Goal: Information Seeking & Learning: Understand process/instructions

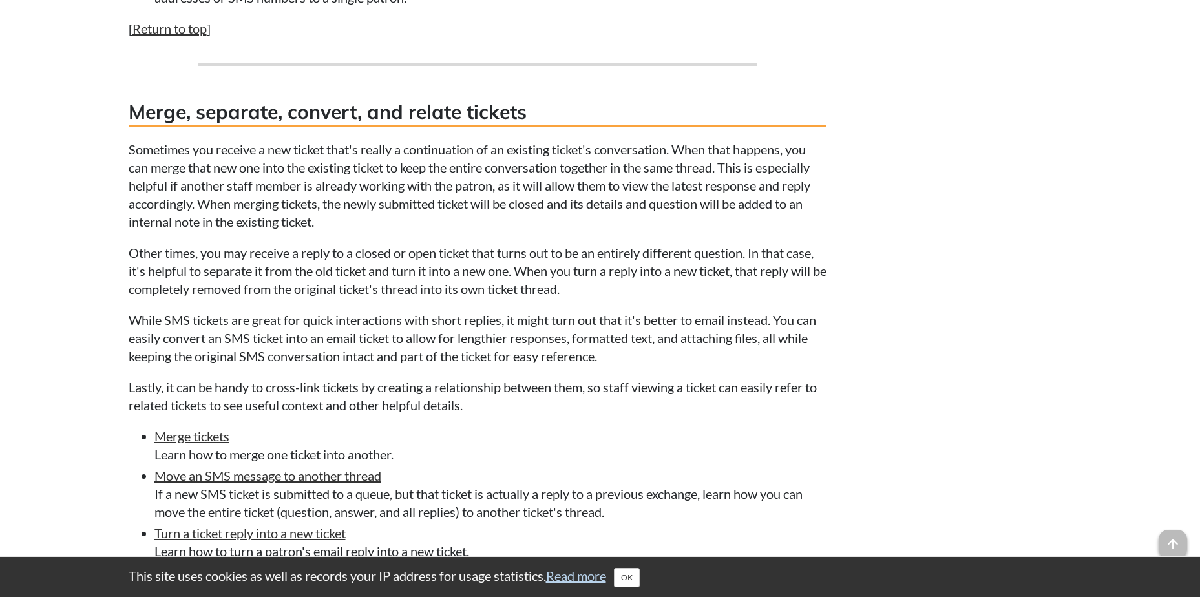
scroll to position [1809, 0]
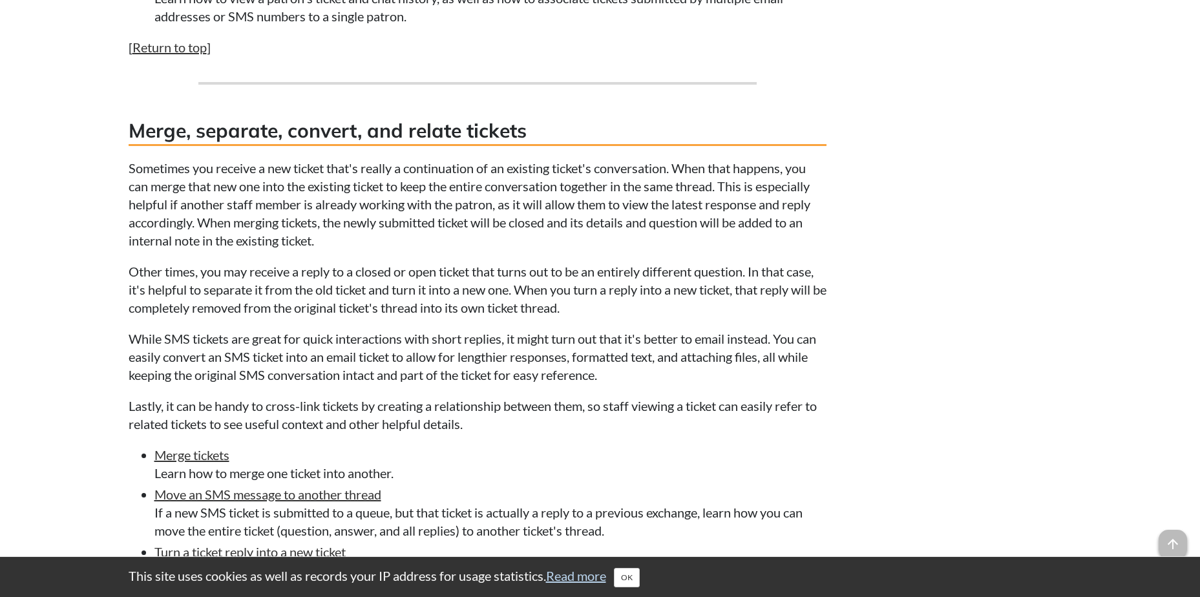
click at [533, 126] on h3 "Merge, separate, convert, and relate tickets" at bounding box center [478, 131] width 698 height 29
click at [526, 127] on h3 "Merge, separate, convert, and relate tickets" at bounding box center [478, 131] width 698 height 29
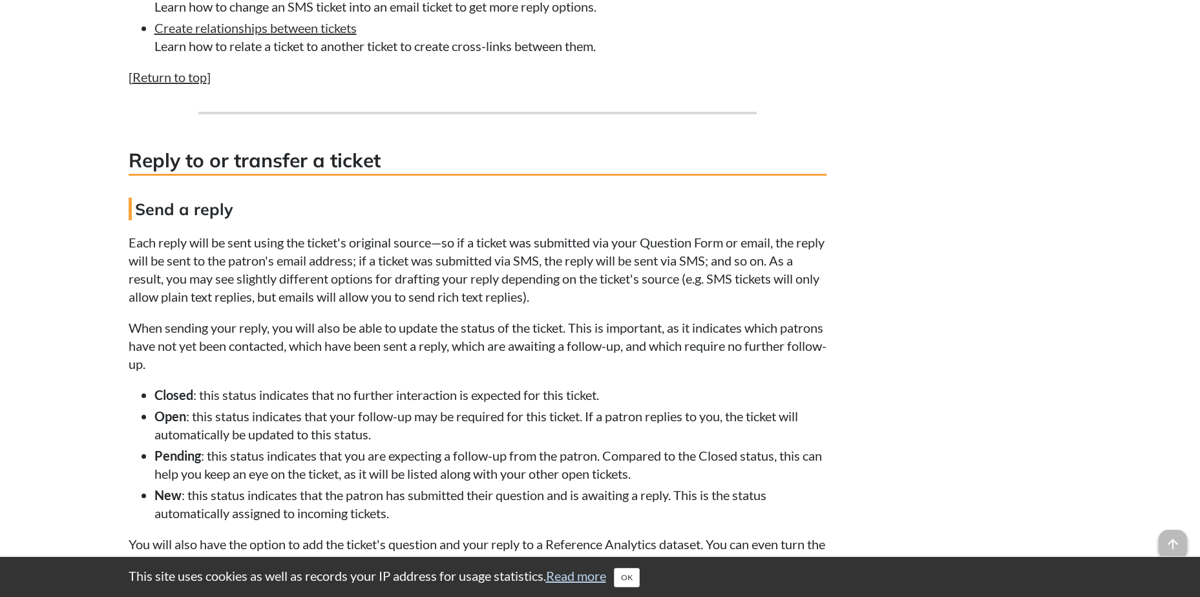
scroll to position [2111, 0]
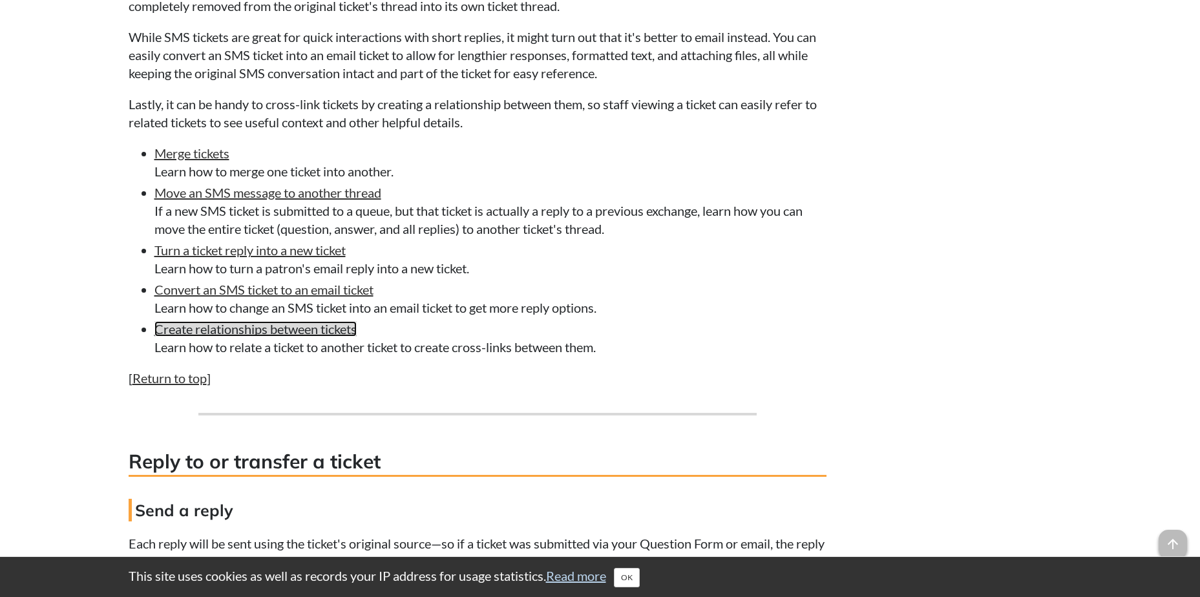
click at [333, 326] on link "Create relationships between tickets" at bounding box center [255, 329] width 202 height 16
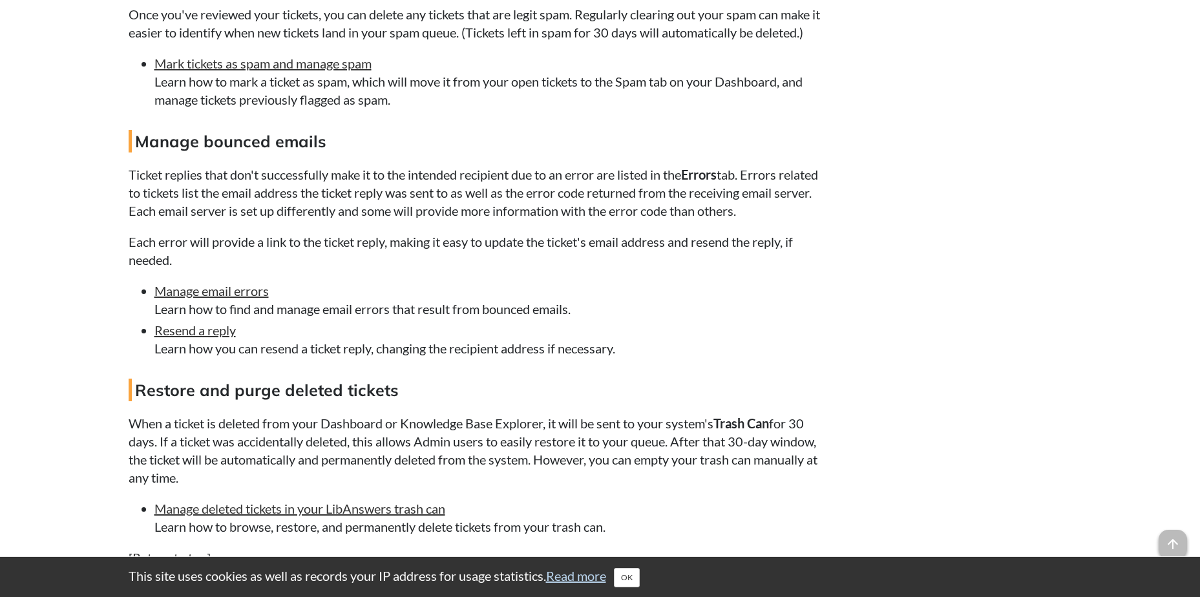
scroll to position [4824, 0]
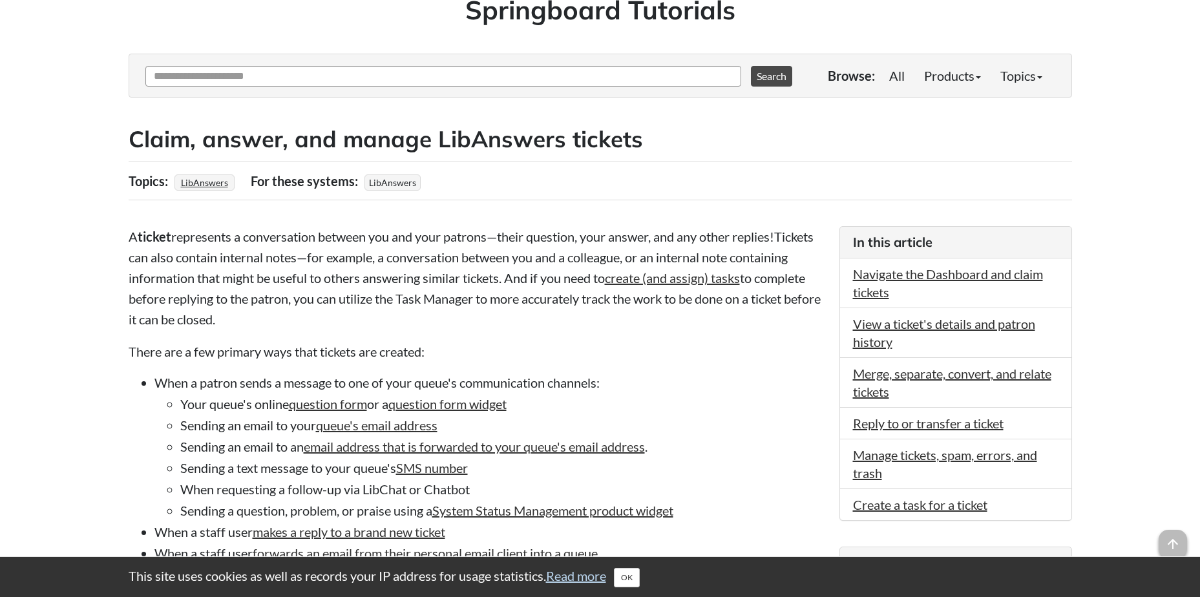
scroll to position [114, 0]
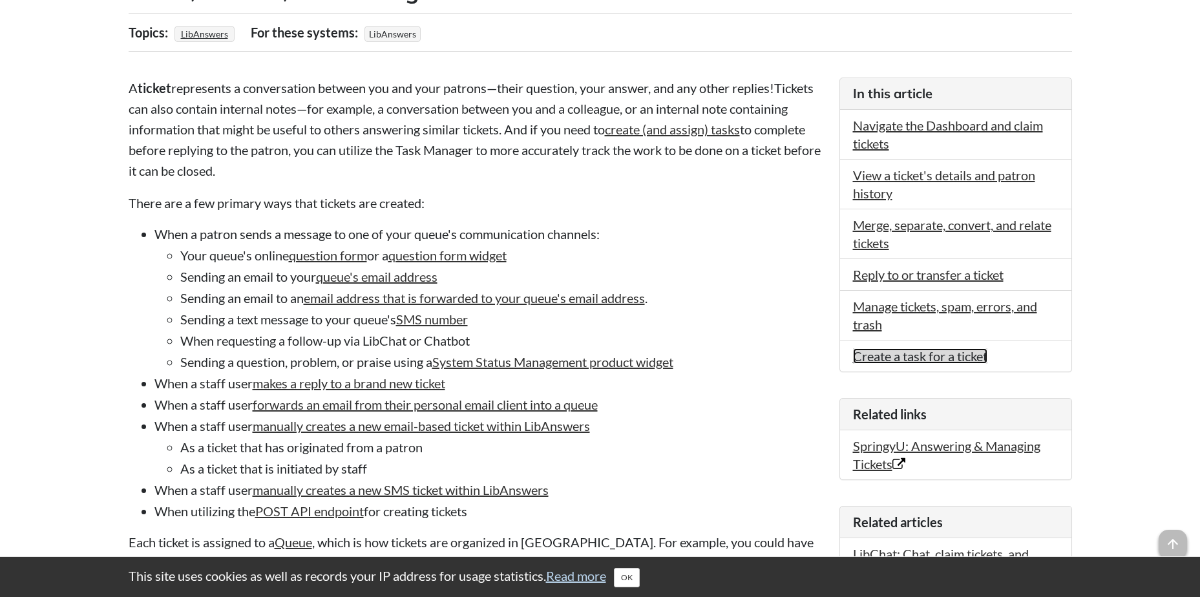
click at [885, 357] on link "Create a task for a ticket" at bounding box center [920, 356] width 134 height 16
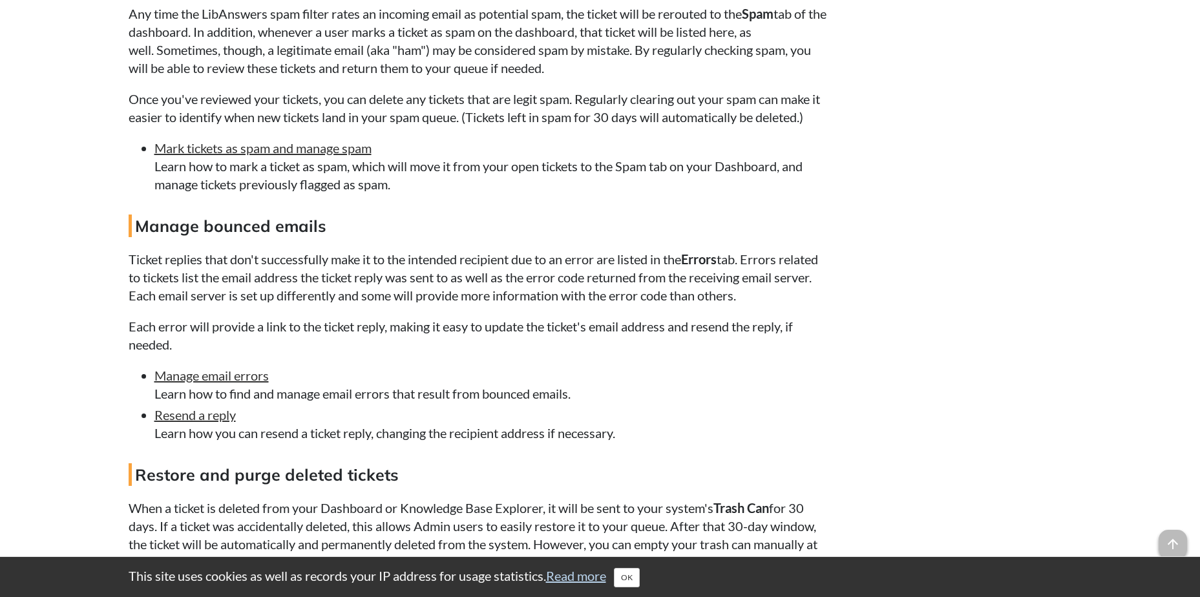
scroll to position [4510, 0]
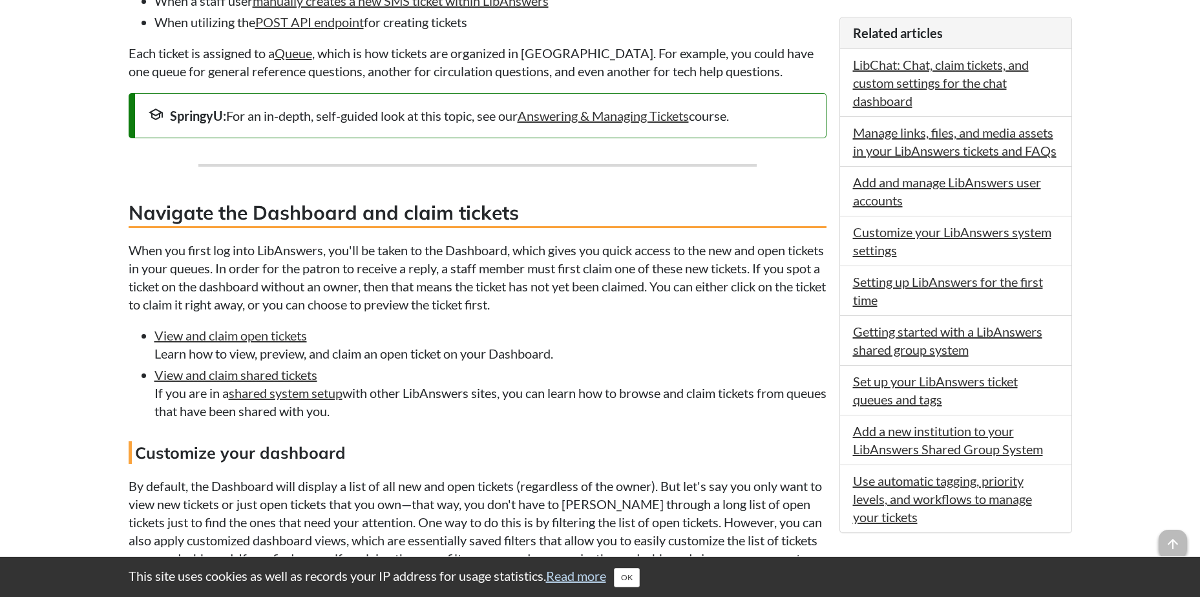
scroll to position [1055, 0]
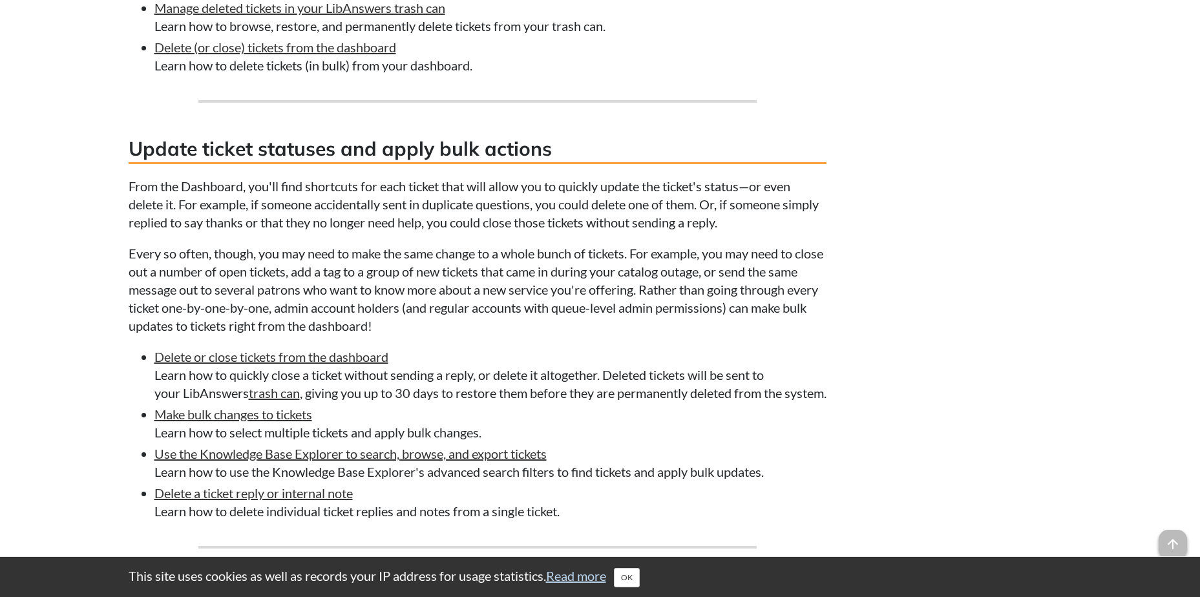
scroll to position [1659, 0]
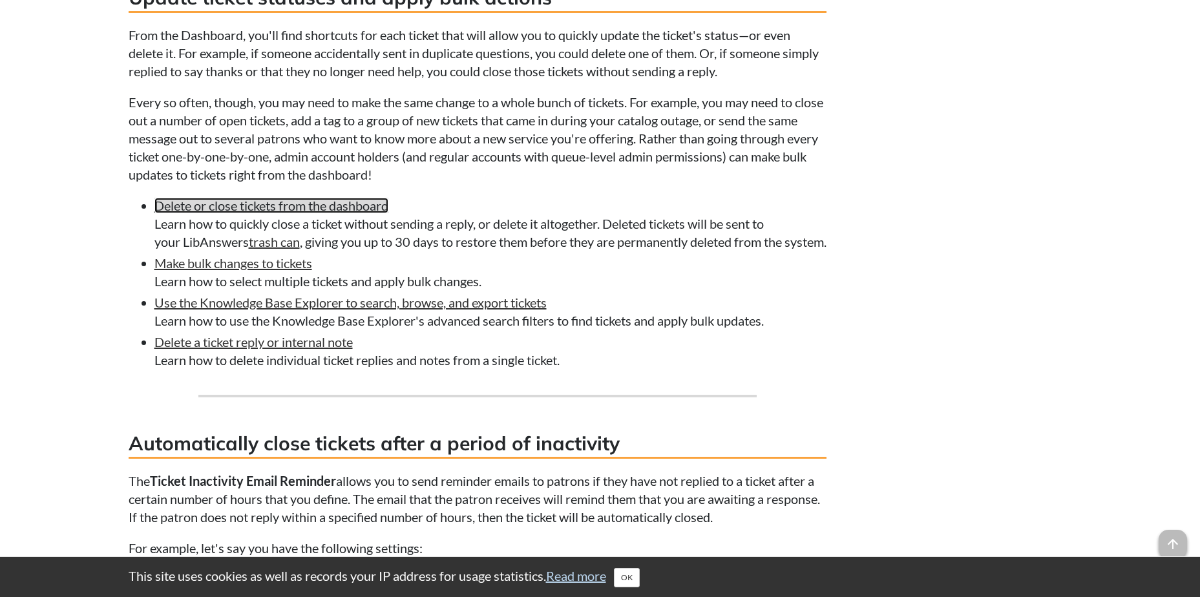
click at [321, 204] on link "Delete or close tickets from the dashboard" at bounding box center [271, 206] width 234 height 16
